Goal: Transaction & Acquisition: Purchase product/service

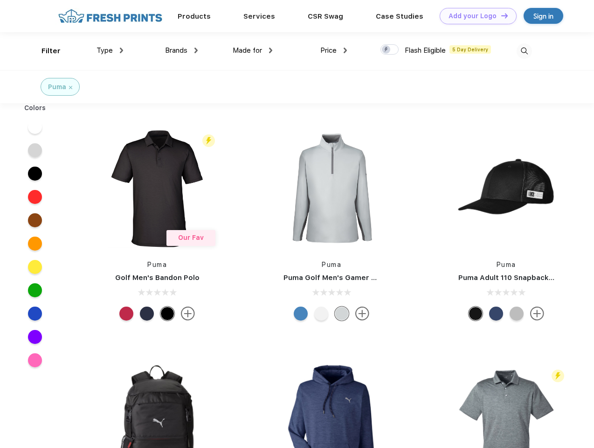
click at [475, 16] on link "Add your Logo Design Tool" at bounding box center [478, 16] width 77 height 16
click at [0, 0] on div "Design Tool" at bounding box center [0, 0] width 0 height 0
click at [501, 15] on link "Add your Logo Design Tool" at bounding box center [478, 16] width 77 height 16
click at [45, 51] on div "Filter" at bounding box center [51, 51] width 19 height 11
click at [110, 50] on span "Type" at bounding box center [105, 50] width 16 height 8
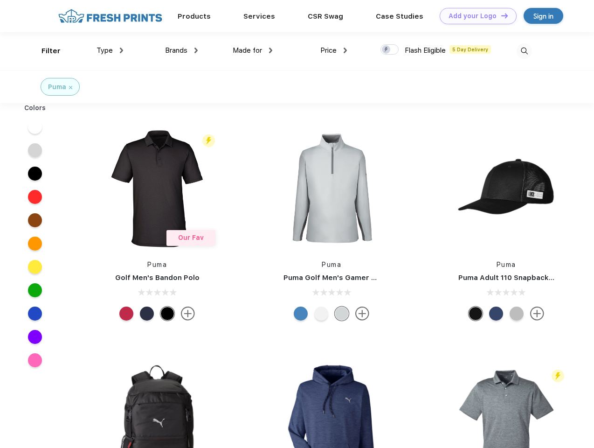
click at [182, 50] on span "Brands" at bounding box center [176, 50] width 22 height 8
click at [253, 50] on span "Made for" at bounding box center [247, 50] width 29 height 8
click at [334, 50] on span "Price" at bounding box center [329, 50] width 16 height 8
click at [390, 50] on div at bounding box center [390, 49] width 18 height 10
click at [387, 50] on input "checkbox" at bounding box center [384, 47] width 6 height 6
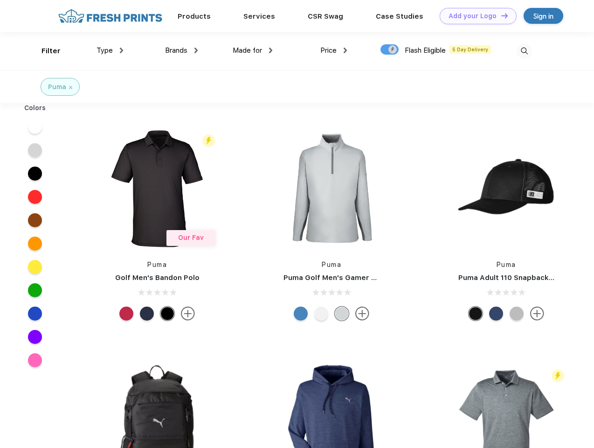
click at [524, 51] on img at bounding box center [524, 50] width 15 height 15
